Goal: Navigation & Orientation: Understand site structure

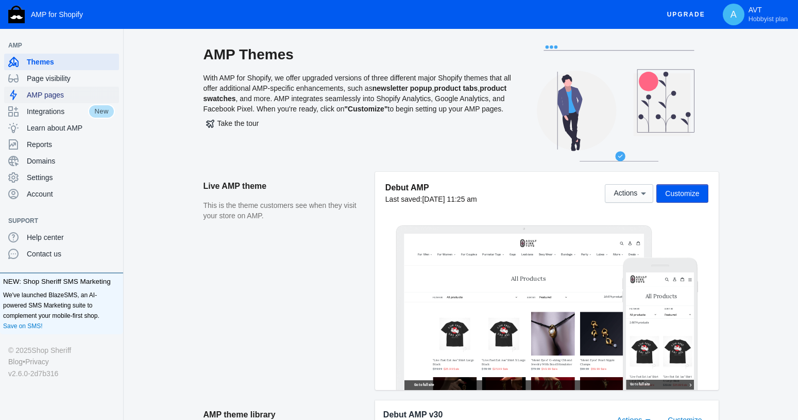
click at [43, 94] on span "AMP pages" at bounding box center [71, 95] width 88 height 10
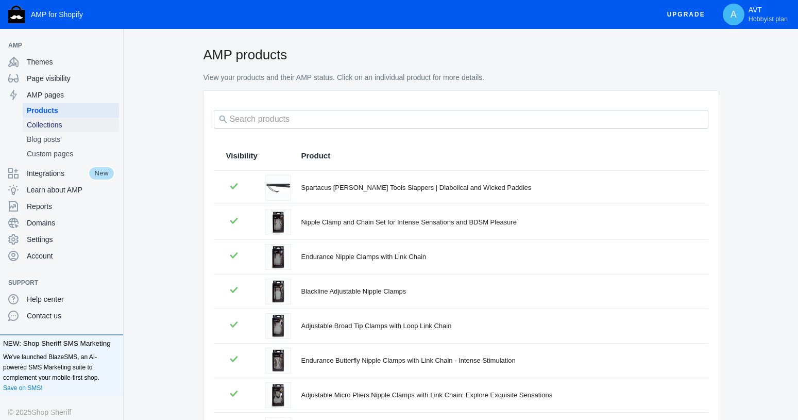
click at [48, 124] on span "Collections" at bounding box center [71, 125] width 88 height 10
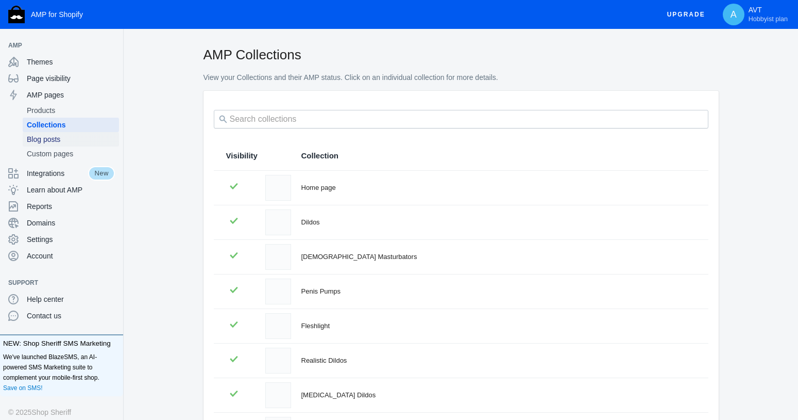
click at [40, 140] on span "Blog posts" at bounding box center [71, 139] width 88 height 10
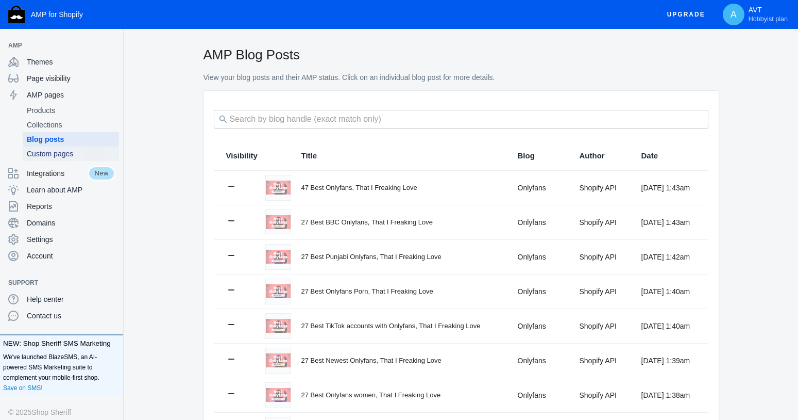
click at [48, 152] on span "Custom pages" at bounding box center [71, 153] width 88 height 10
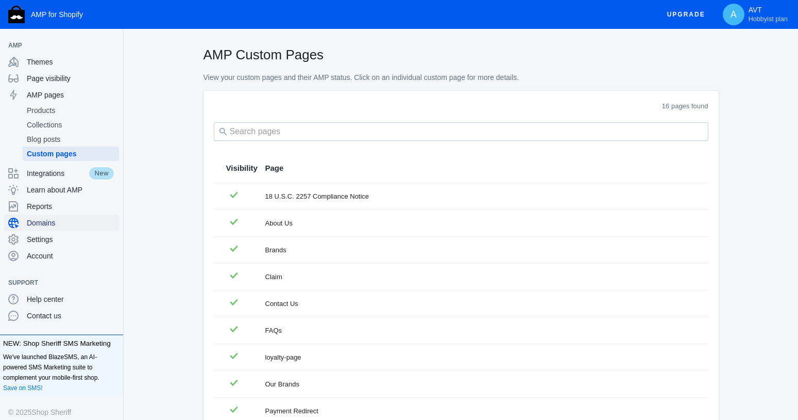
click at [36, 222] on span "Domains" at bounding box center [71, 222] width 88 height 10
